Goal: Task Accomplishment & Management: Manage account settings

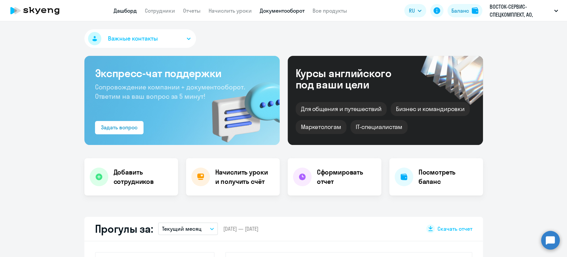
select select "30"
click at [189, 11] on link "Отчеты" at bounding box center [192, 10] width 18 height 7
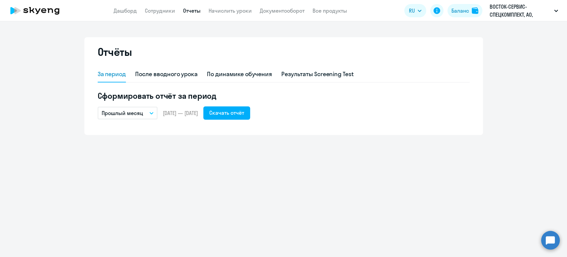
click at [108, 75] on div "За период" at bounding box center [112, 74] width 29 height 9
click at [129, 113] on p "Прошлый месяц" at bounding box center [123, 113] width 42 height 8
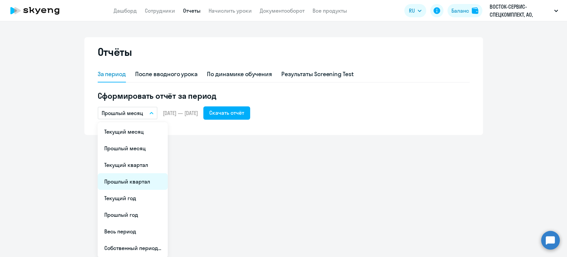
scroll to position [0, 0]
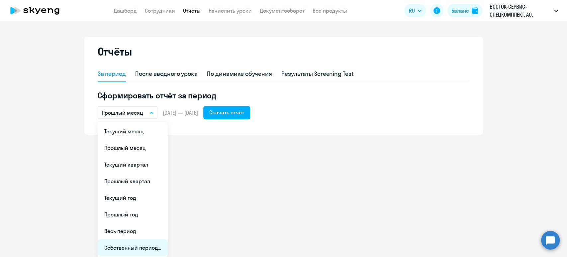
click at [147, 246] on li "Собственный период..." at bounding box center [133, 247] width 70 height 17
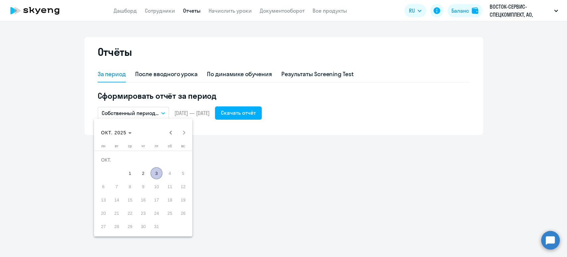
scroll to position [0, 0]
click at [168, 132] on span "Previous month" at bounding box center [170, 132] width 13 height 13
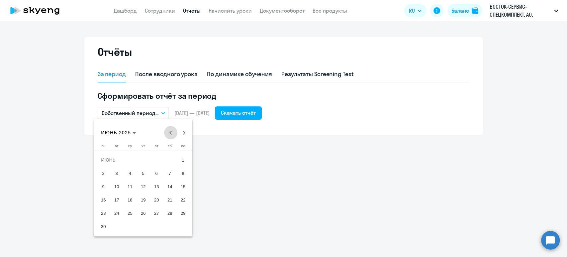
click at [168, 132] on span "Previous month" at bounding box center [170, 132] width 13 height 13
click at [154, 112] on div at bounding box center [283, 128] width 567 height 257
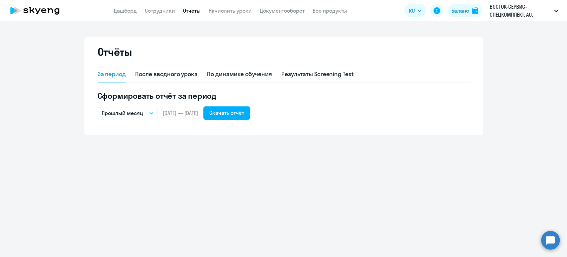
click at [158, 112] on div "Прошлый месяц Текущий месяц Прошлый месяц Текущий квартал [GEOGRAPHIC_DATA] ква…" at bounding box center [284, 112] width 372 height 13
click at [154, 112] on button "Прошлый месяц" at bounding box center [128, 113] width 60 height 13
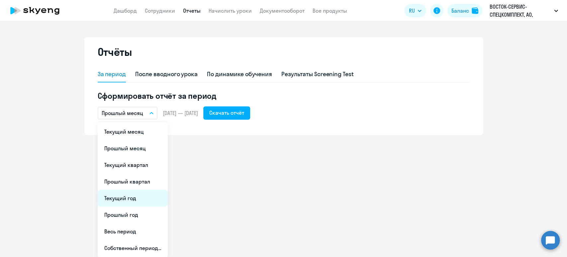
click at [135, 195] on li "Текущий год" at bounding box center [133, 198] width 70 height 17
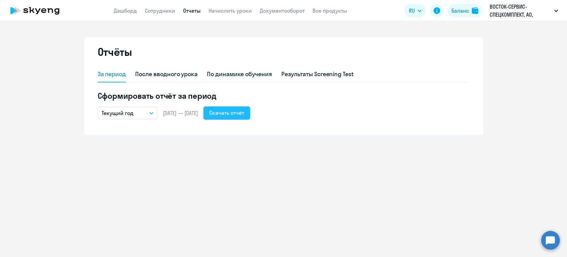
click at [234, 113] on div "Скачать отчёт" at bounding box center [226, 113] width 35 height 8
